Goal: Find specific page/section: Find specific page/section

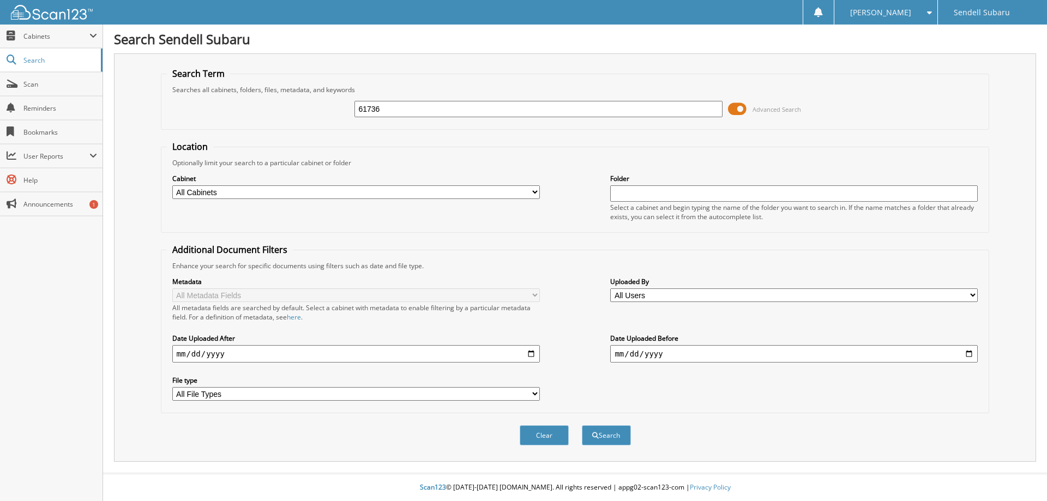
type input "61736"
click at [737, 113] on span at bounding box center [737, 109] width 19 height 16
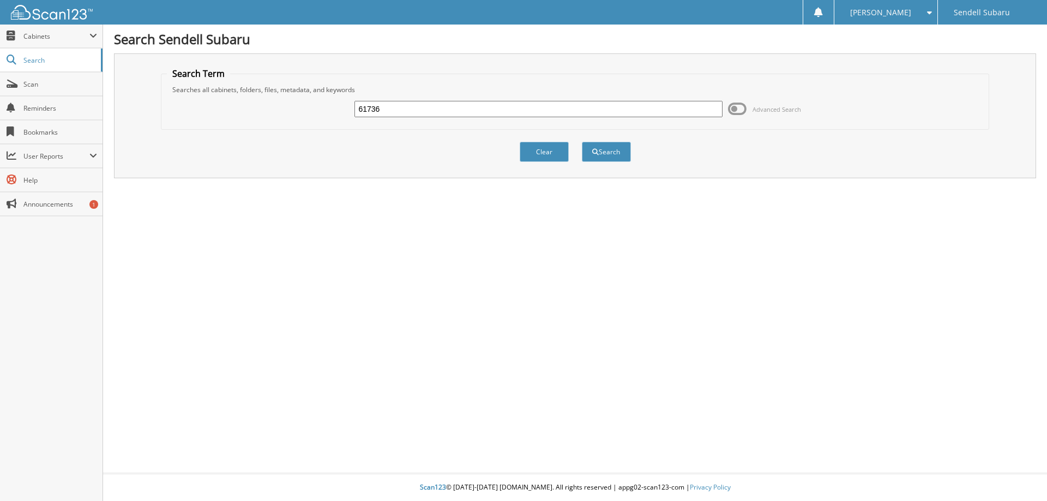
click at [632, 151] on div "Clear Search" at bounding box center [575, 152] width 829 height 44
click at [618, 149] on button "Search" at bounding box center [606, 152] width 49 height 20
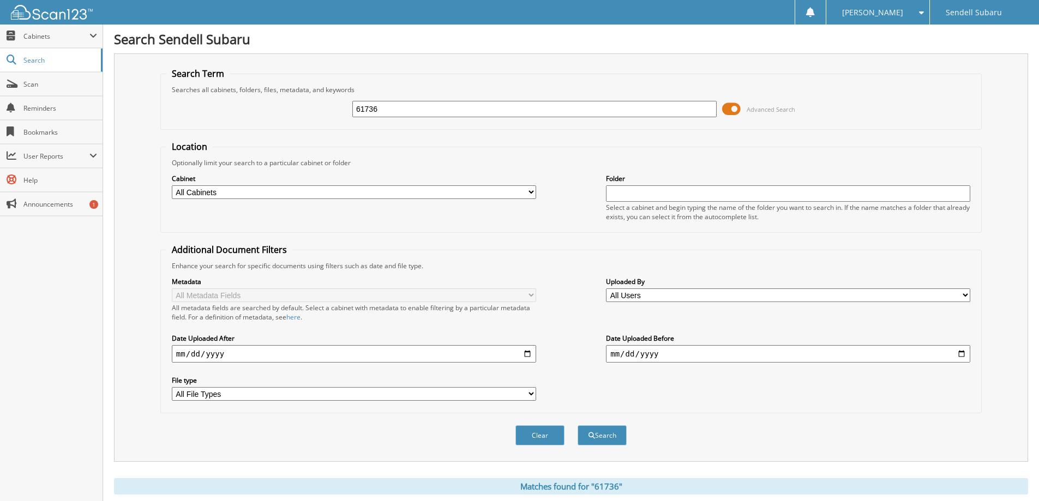
click at [732, 105] on span at bounding box center [731, 109] width 19 height 16
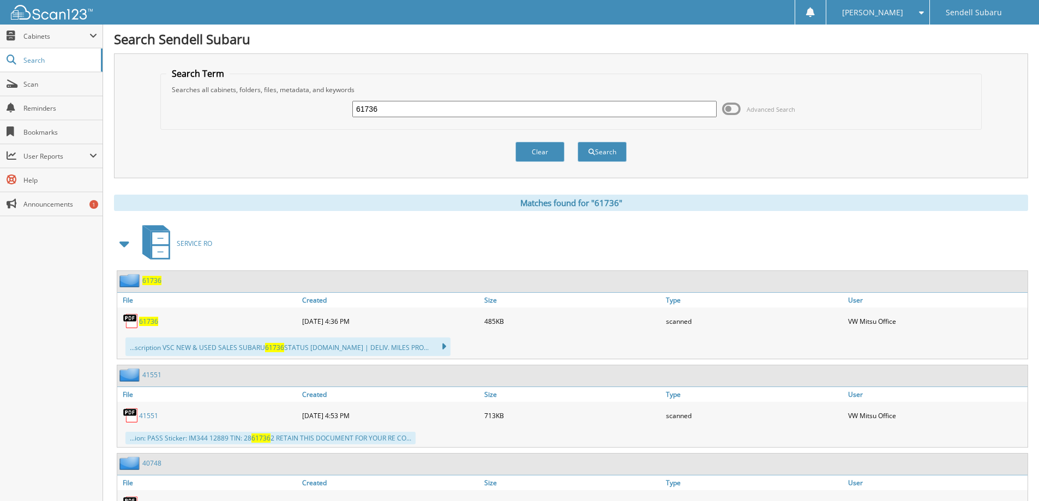
click at [152, 317] on span "61736" at bounding box center [148, 321] width 19 height 9
